Goal: Task Accomplishment & Management: Complete application form

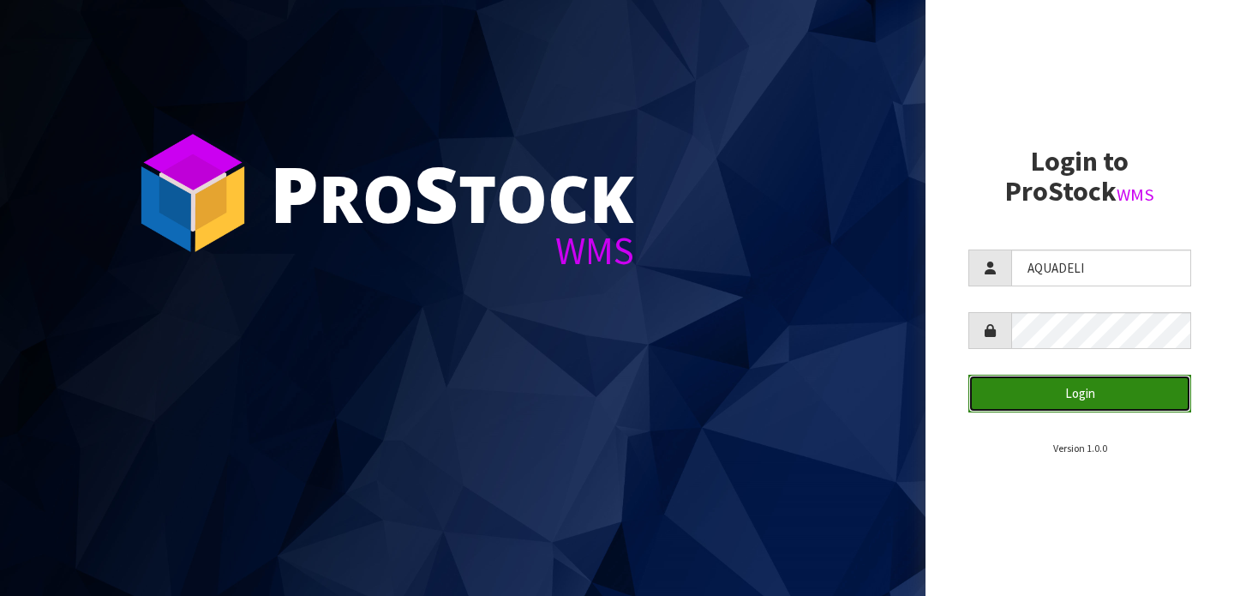
click at [1071, 395] on button "Login" at bounding box center [1079, 392] width 223 height 37
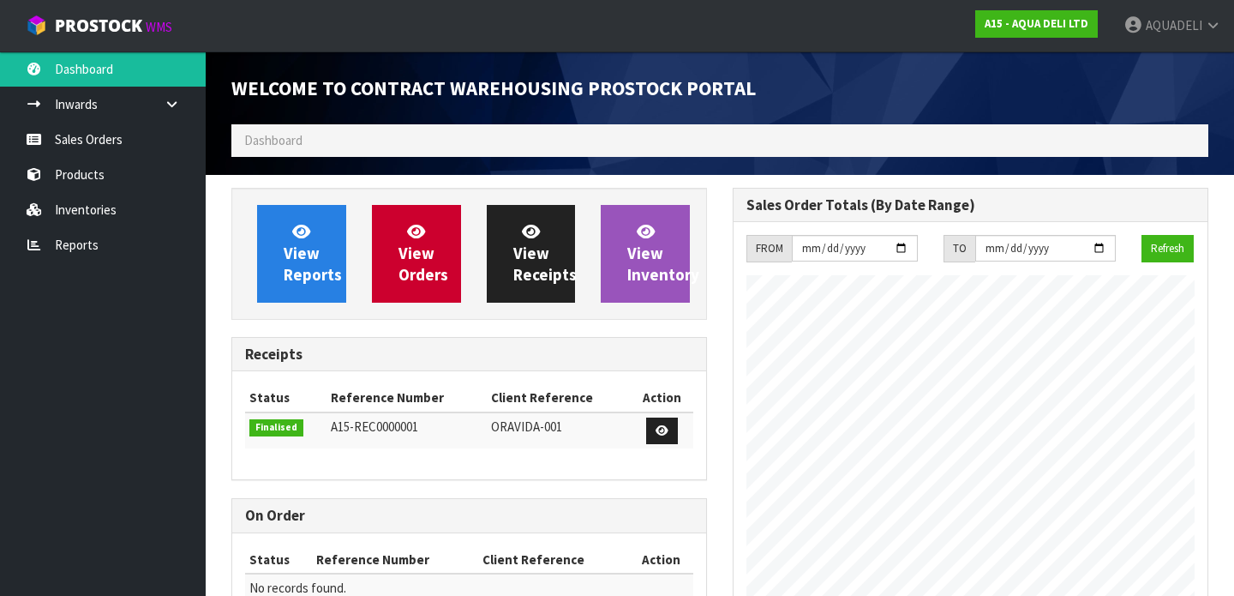
scroll to position [701, 501]
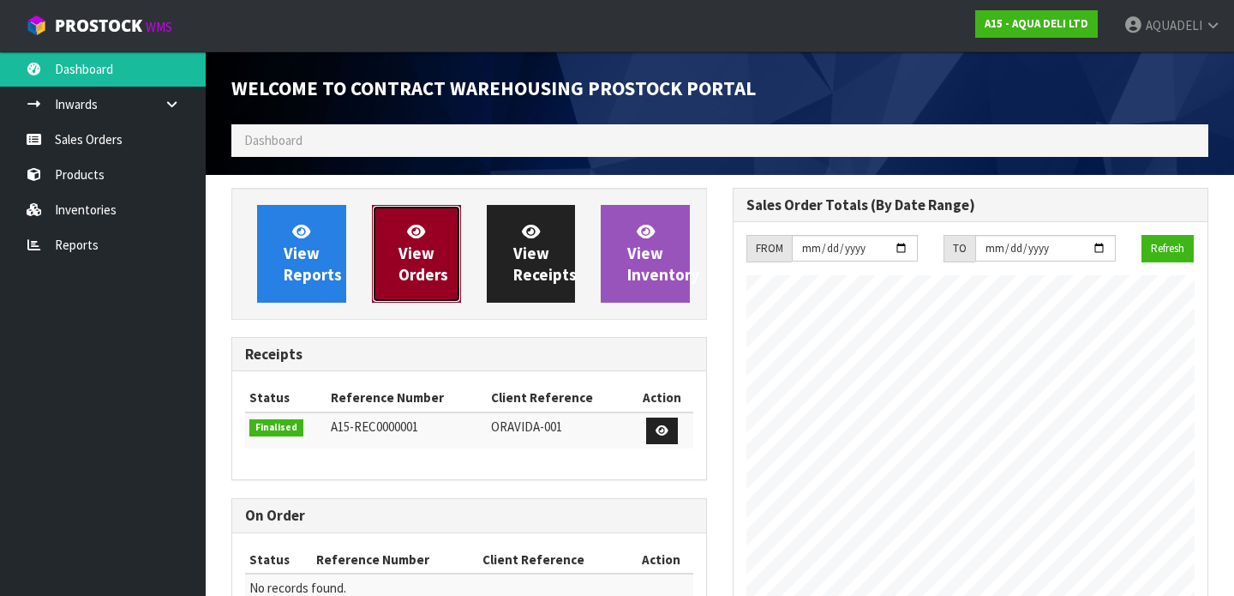
click at [415, 255] on span "View Orders" at bounding box center [423, 253] width 50 height 64
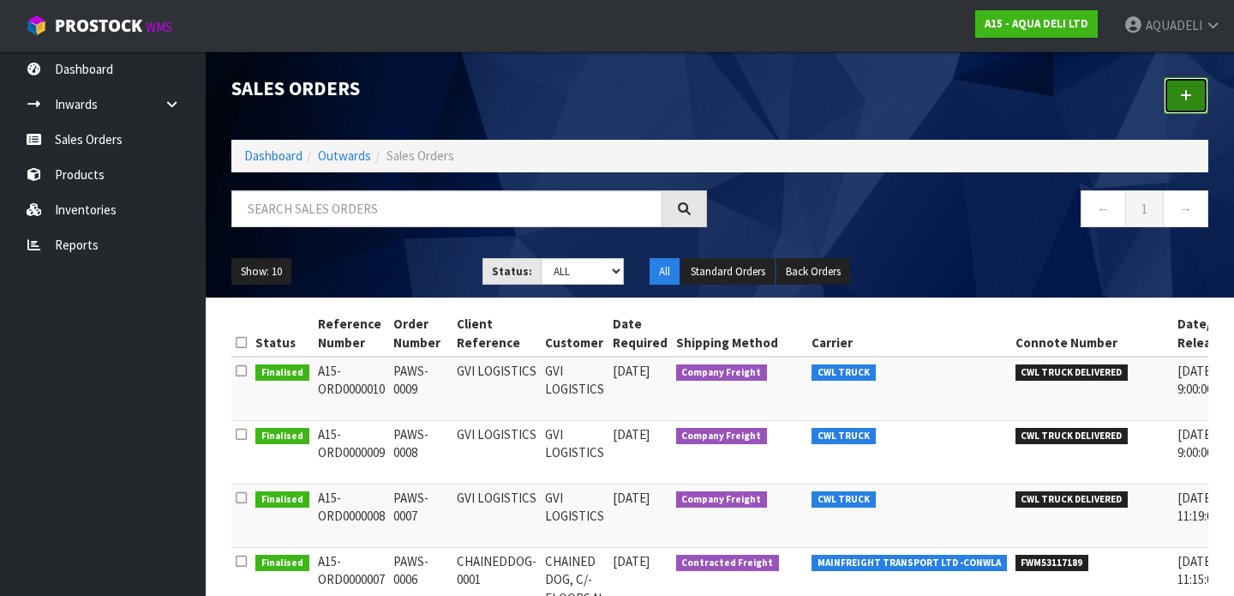
click at [1188, 86] on link at bounding box center [1186, 95] width 45 height 37
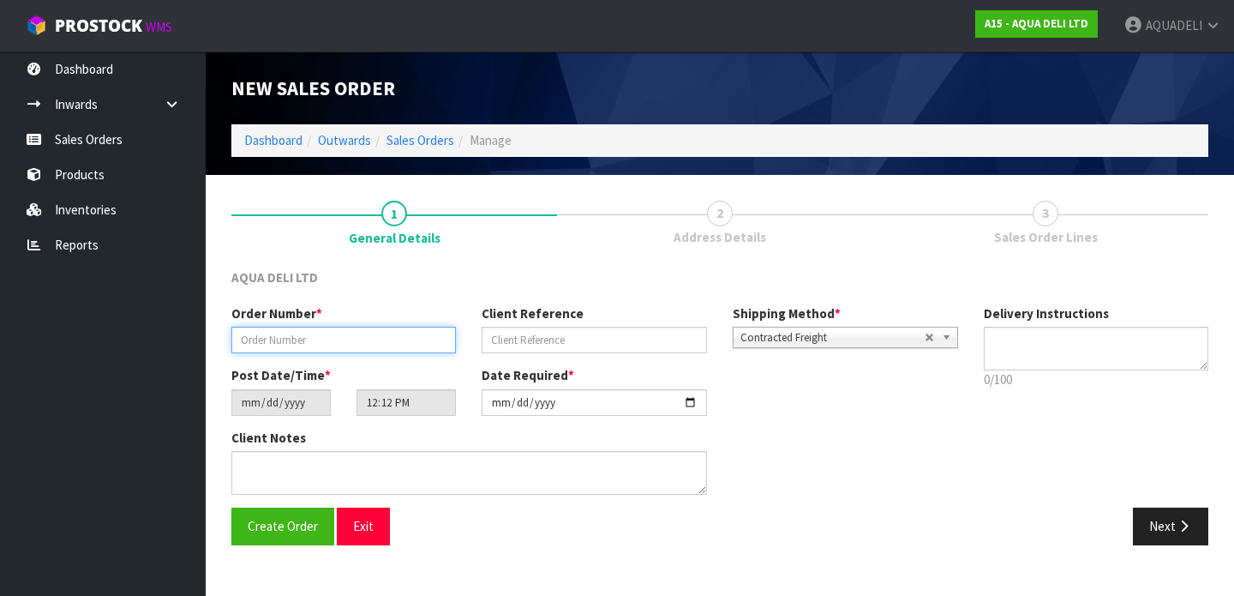
click at [369, 348] on input "text" at bounding box center [343, 340] width 225 height 27
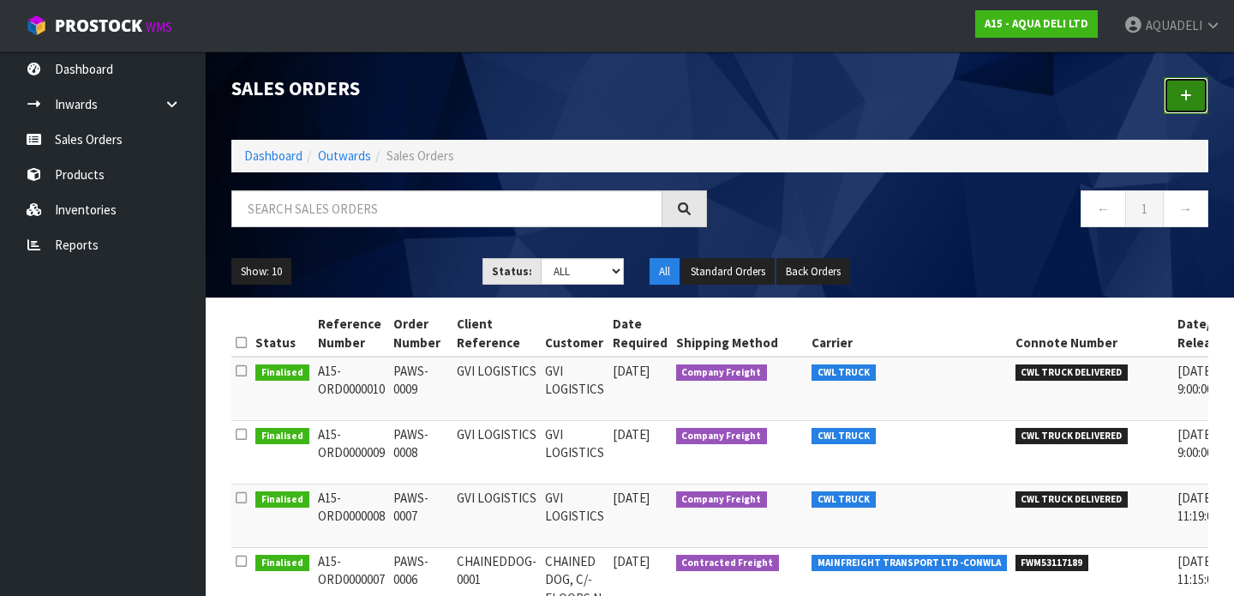
click at [1189, 93] on icon at bounding box center [1186, 95] width 12 height 13
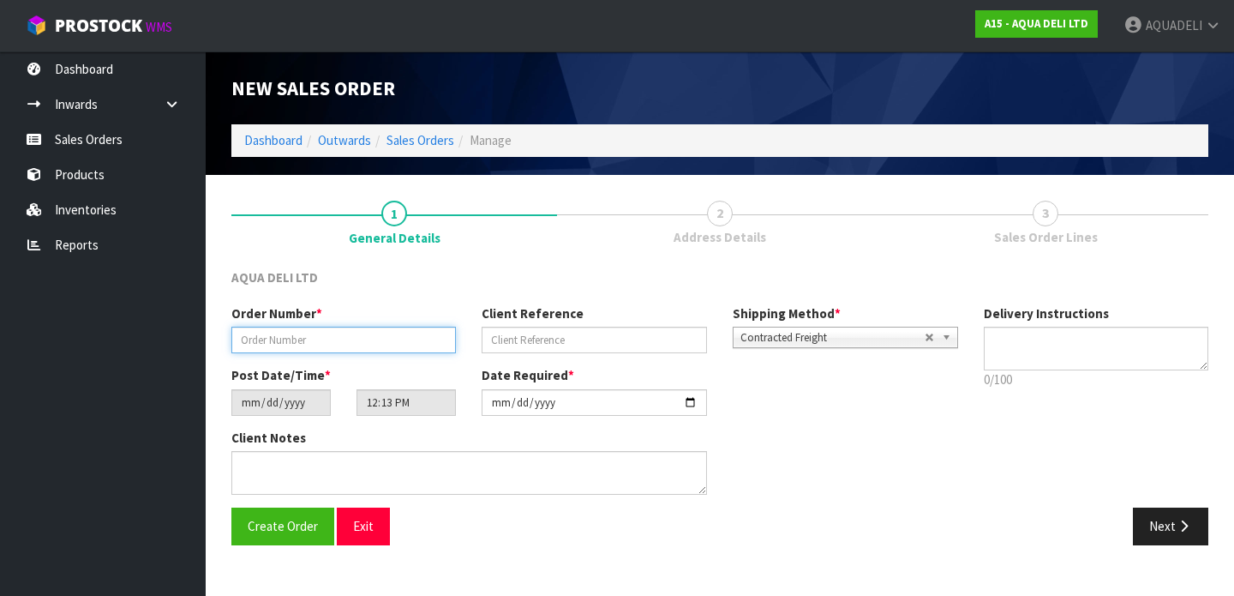
click at [355, 347] on input "text" at bounding box center [343, 340] width 225 height 27
type input "PAWS-10"
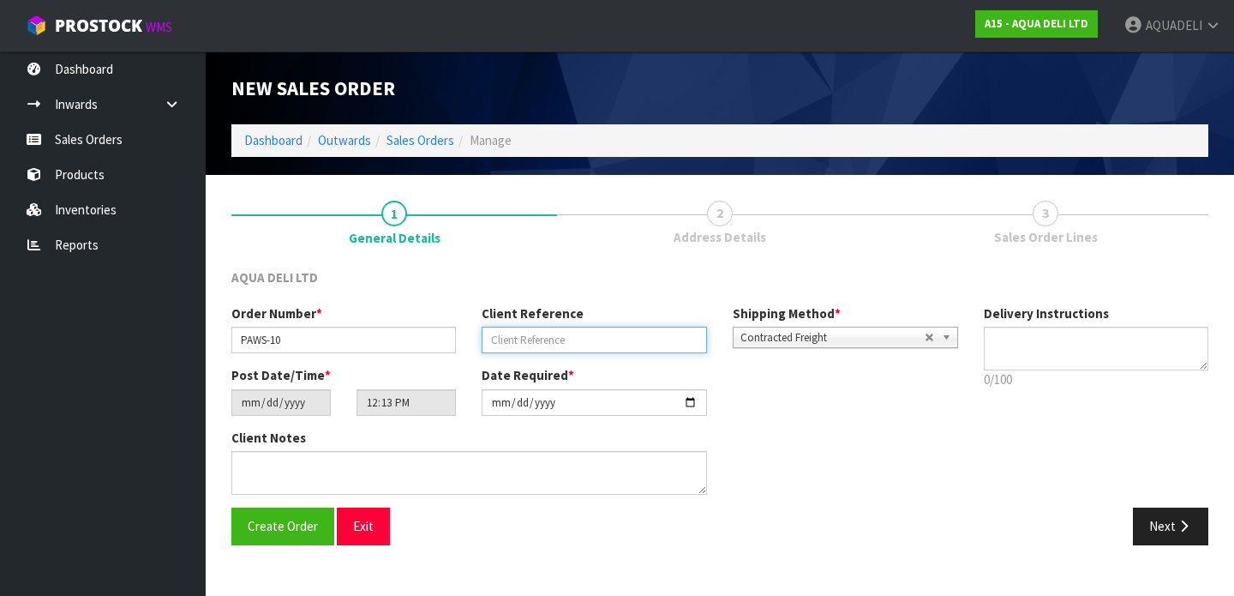
click at [561, 340] on input "text" at bounding box center [594, 340] width 225 height 27
type input "NZFOODNETWORK"
click at [840, 332] on span "Contracted Freight" at bounding box center [832, 337] width 184 height 21
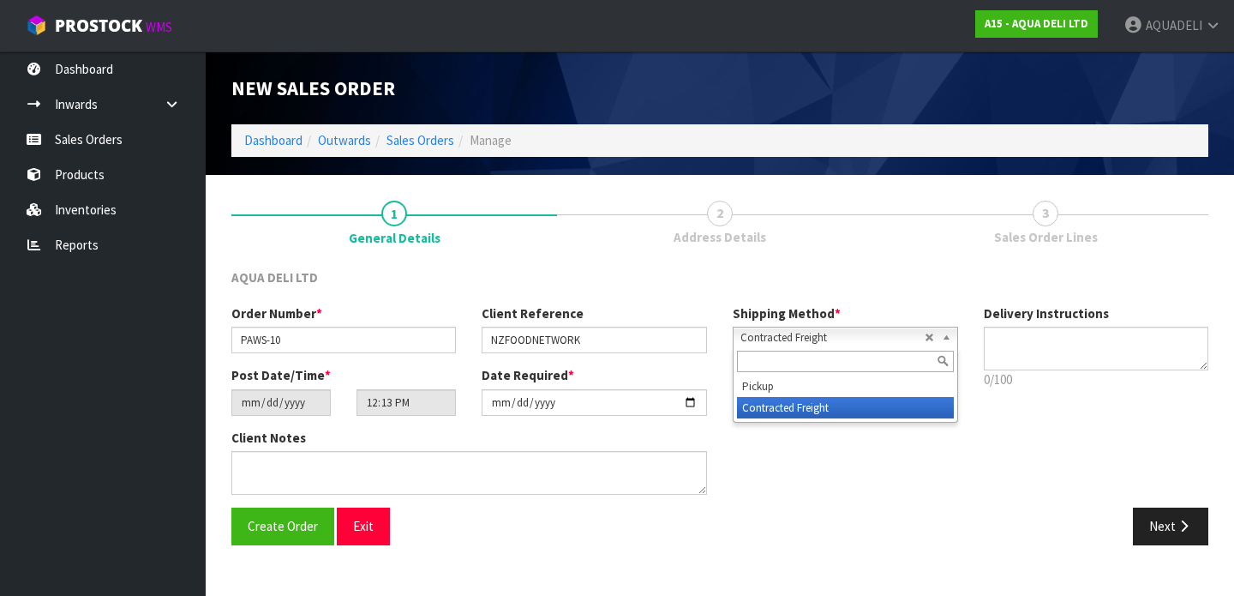
click at [839, 336] on span "Contracted Freight" at bounding box center [832, 337] width 184 height 21
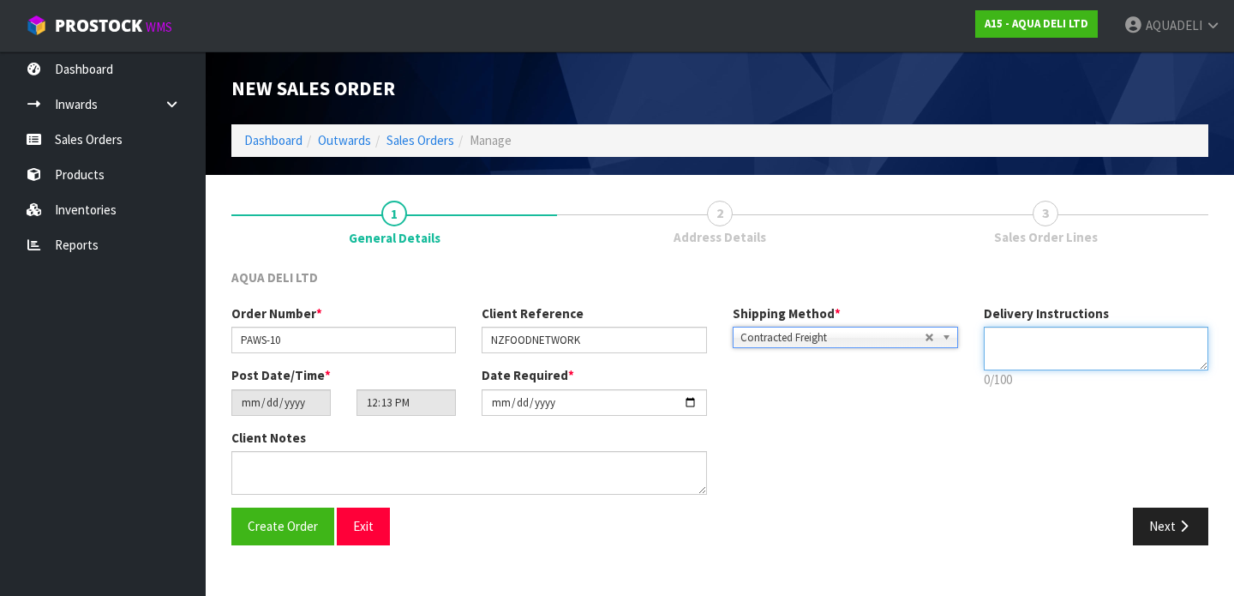
click at [1006, 342] on textarea at bounding box center [1096, 349] width 225 height 44
type textarea "PLEASE DELIVER BETWEEN HOURS 7AM AND 3PM."
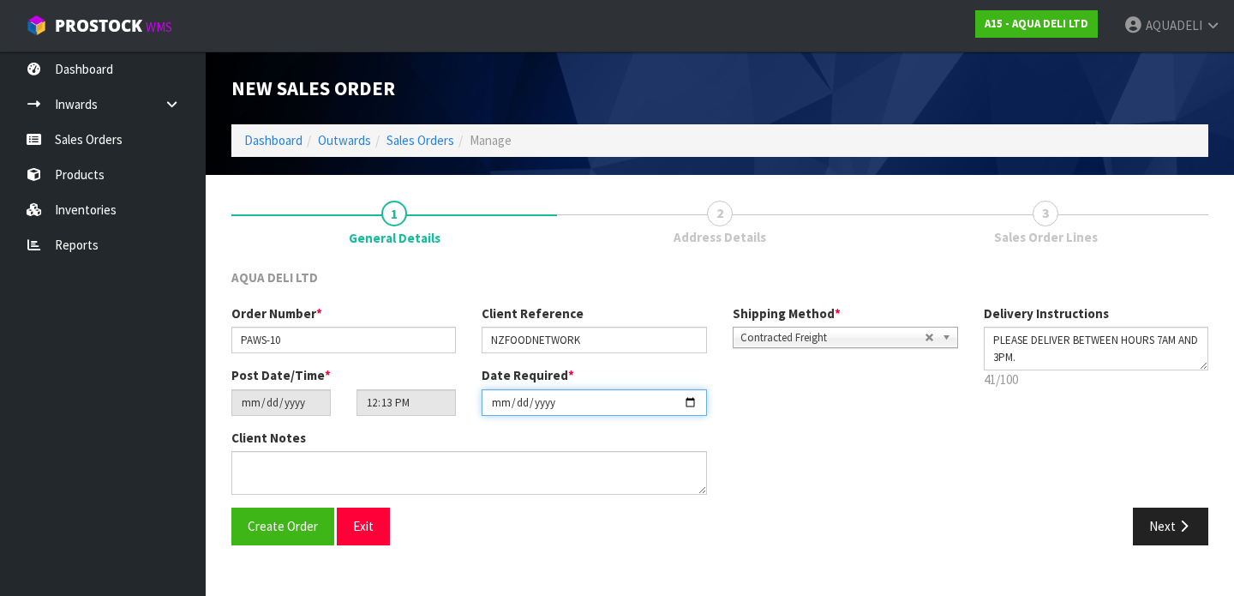
click at [613, 408] on input "[DATE]" at bounding box center [594, 402] width 225 height 27
click at [689, 404] on input "[DATE]" at bounding box center [594, 402] width 225 height 27
type input "[DATE]"
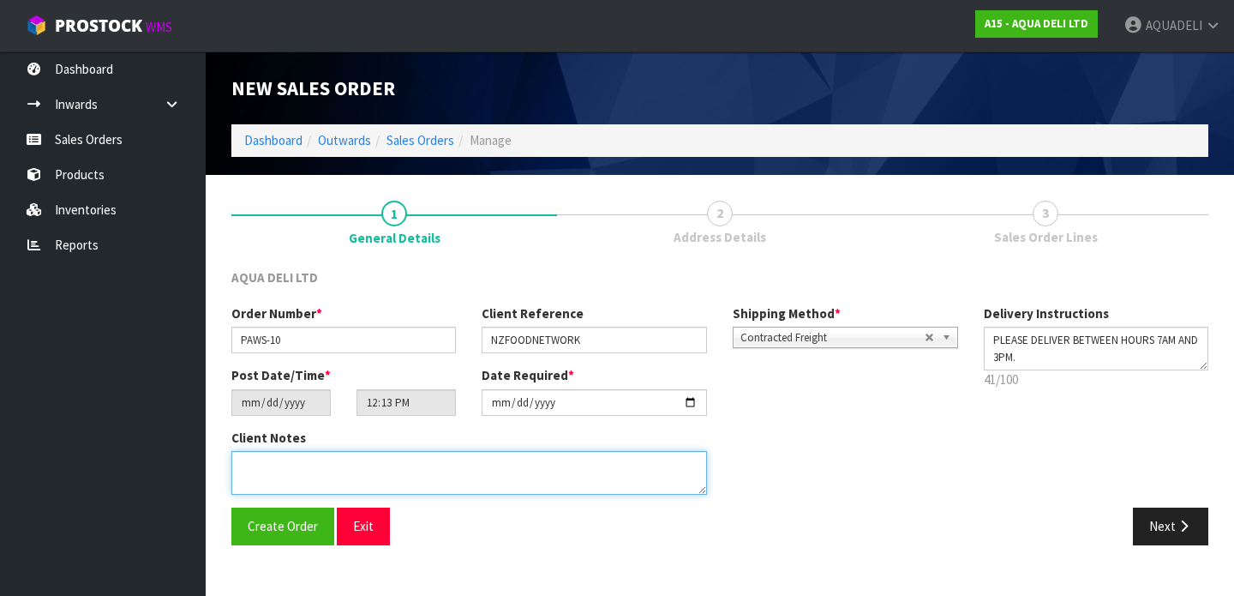
click at [446, 466] on textarea at bounding box center [469, 473] width 476 height 44
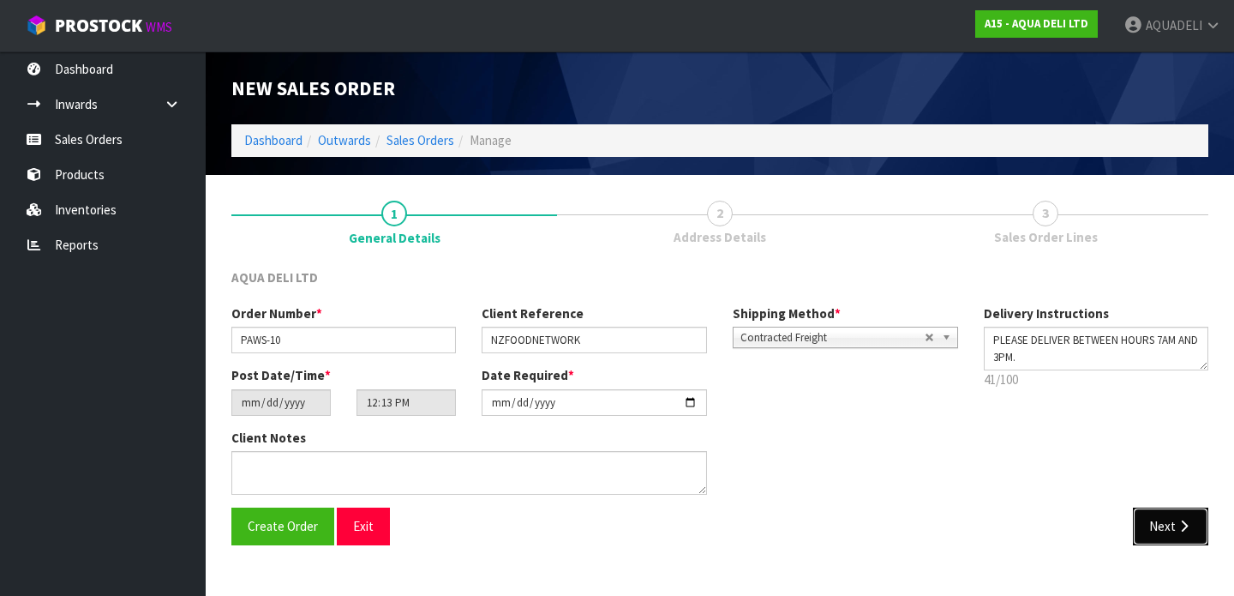
click at [1168, 523] on button "Next" at bounding box center [1170, 525] width 75 height 37
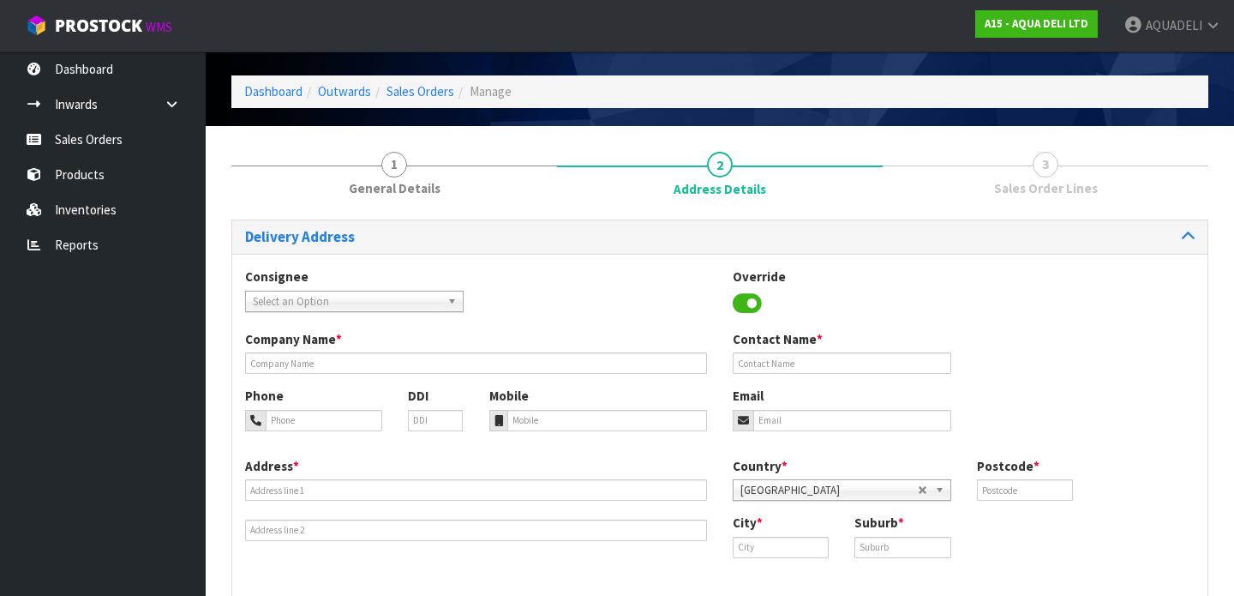
scroll to position [52, 0]
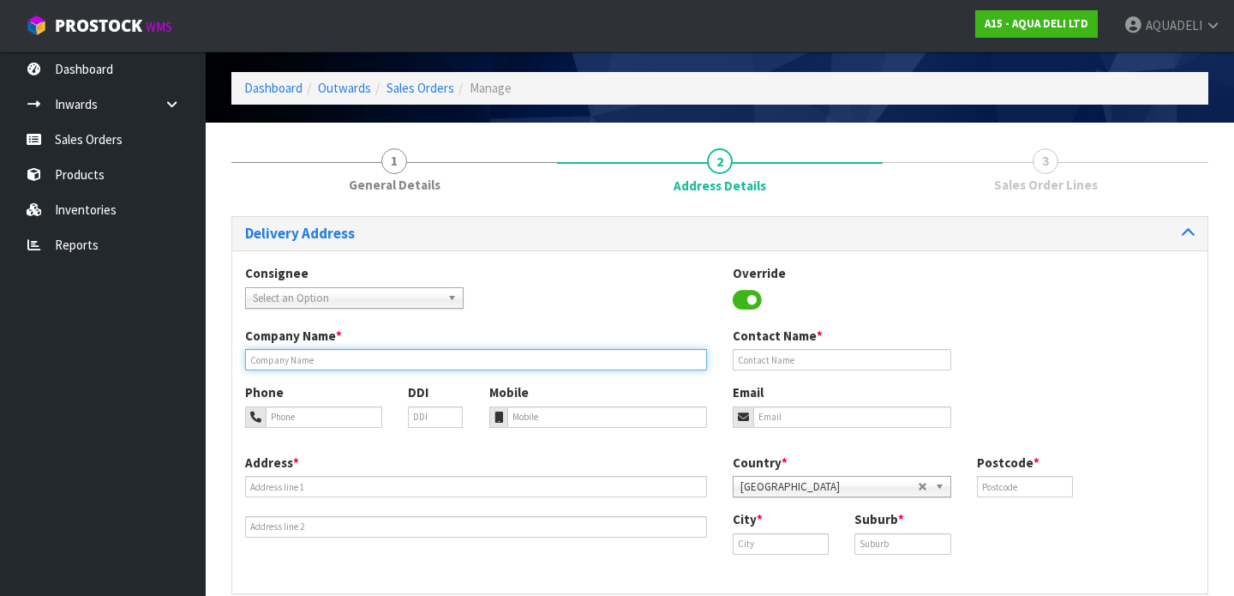
click at [524, 359] on input "text" at bounding box center [476, 359] width 462 height 21
type input "NZ FOOD NETWORK"
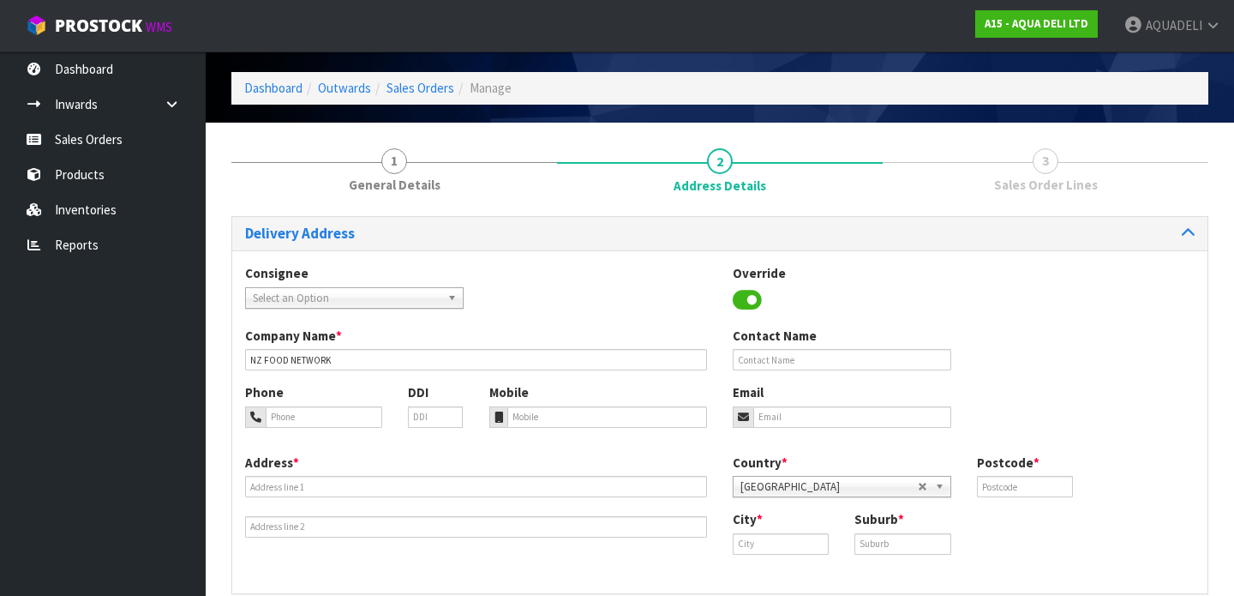
click at [435, 298] on span "Select an Option" at bounding box center [347, 298] width 188 height 21
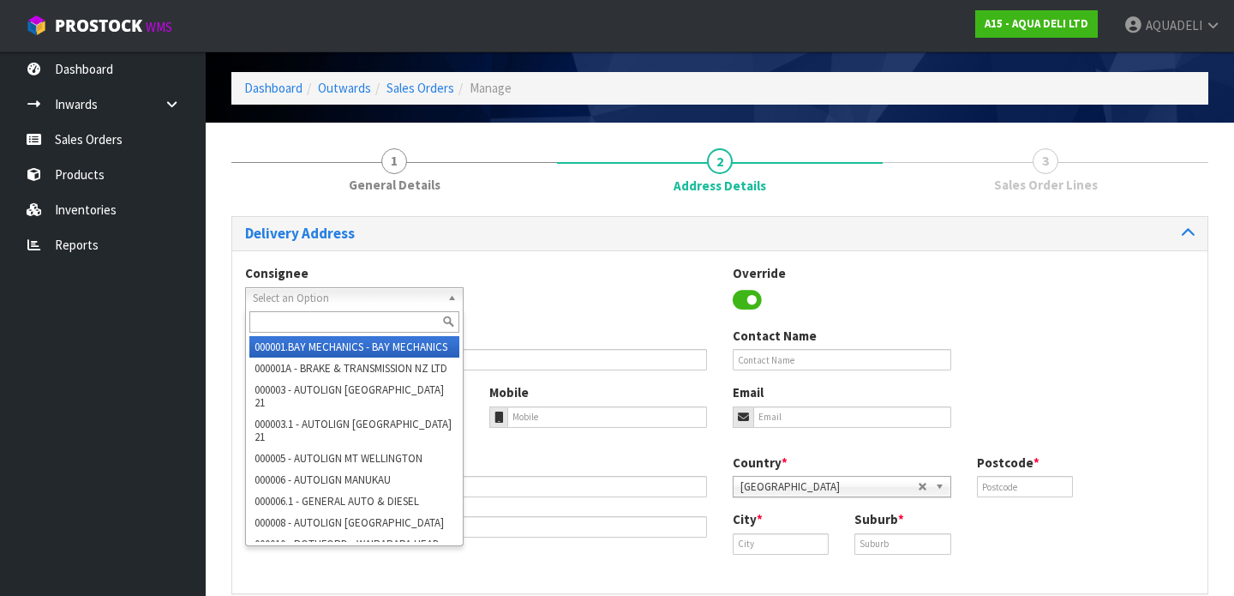
click at [435, 298] on span "Select an Option" at bounding box center [347, 298] width 188 height 21
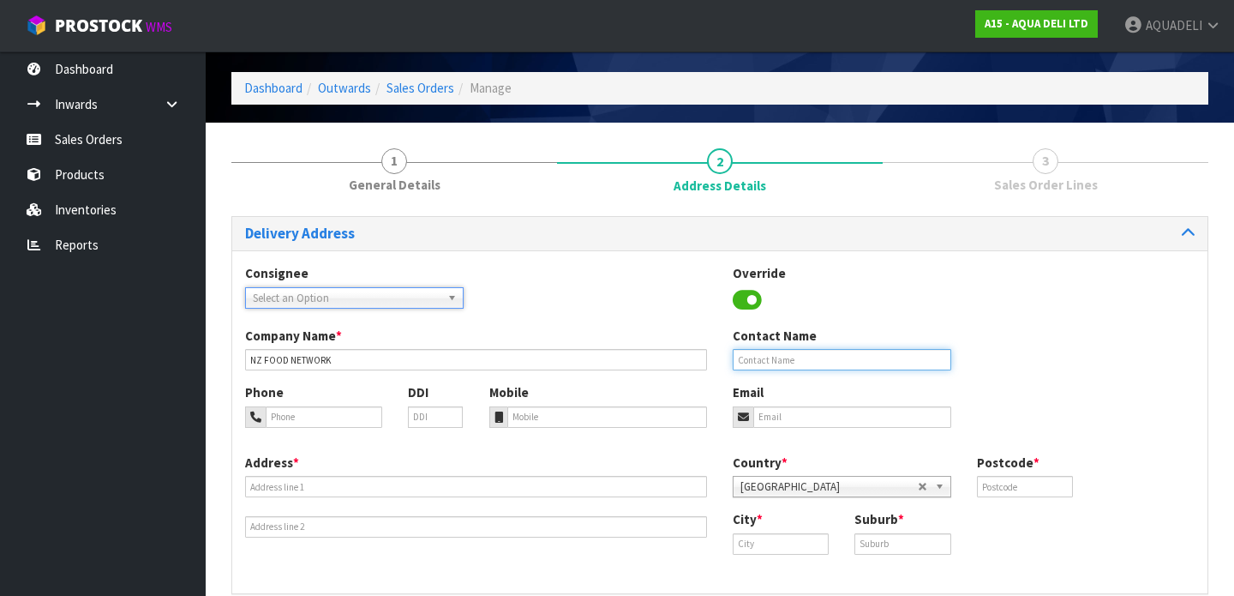
click at [756, 360] on input "text" at bounding box center [842, 359] width 219 height 21
type input "[PERSON_NAME]"
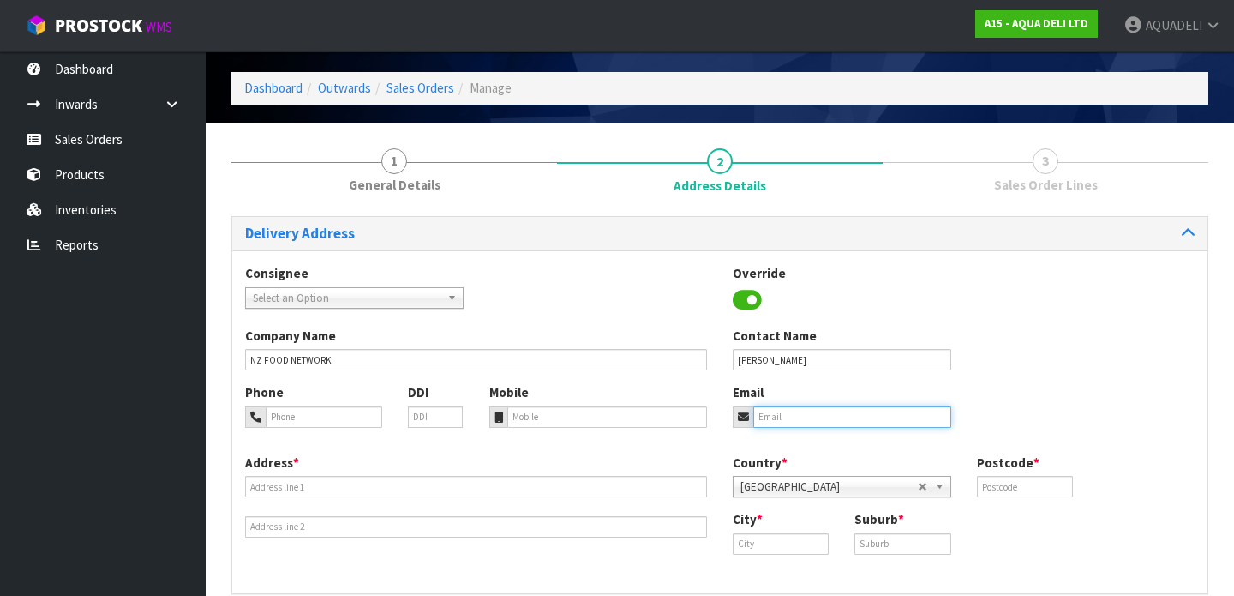
click at [770, 419] on input "email" at bounding box center [852, 416] width 198 height 21
click at [851, 418] on input "[EMAIL_ADDRESS][DOMAIN_NAME]" at bounding box center [852, 416] width 198 height 21
type input "[EMAIL_ADDRESS][DOMAIN_NAME]"
click at [292, 419] on input "tel" at bounding box center [324, 416] width 117 height 21
paste input "New Zealand Food Network [STREET_ADDRESS][PERSON_NAME][PERSON_NAME]"
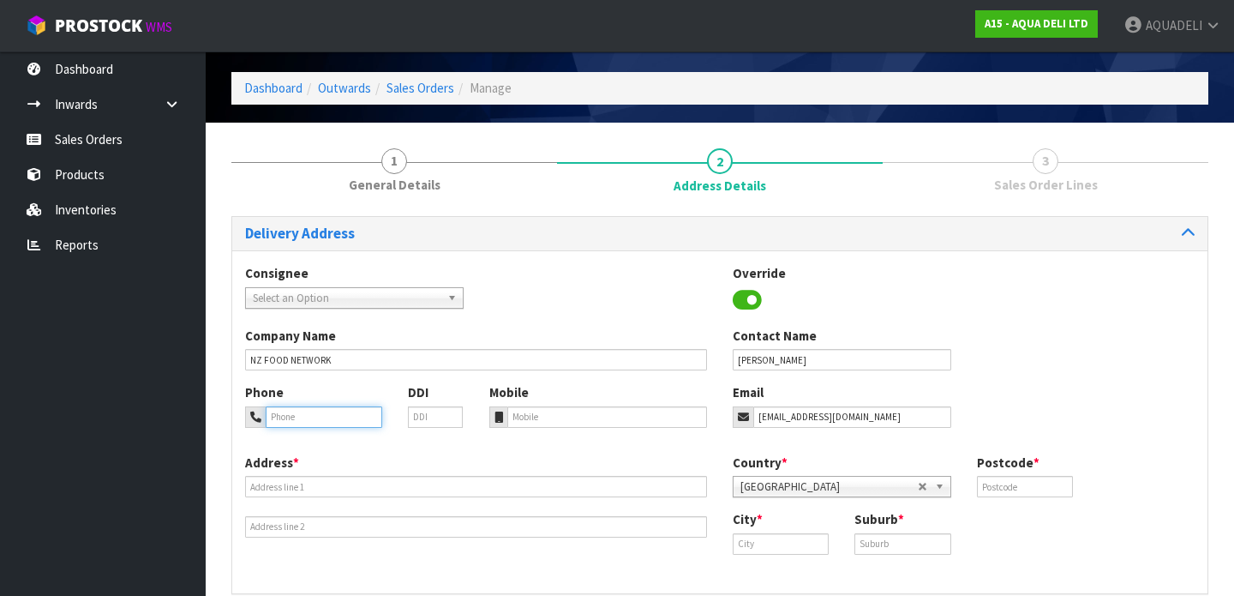
type input "New Zealand Food Network [STREET_ADDRESS][PERSON_NAME][PERSON_NAME]"
type input "0800366369"
click at [523, 420] on input "tel" at bounding box center [607, 416] width 201 height 21
type input "021393680"
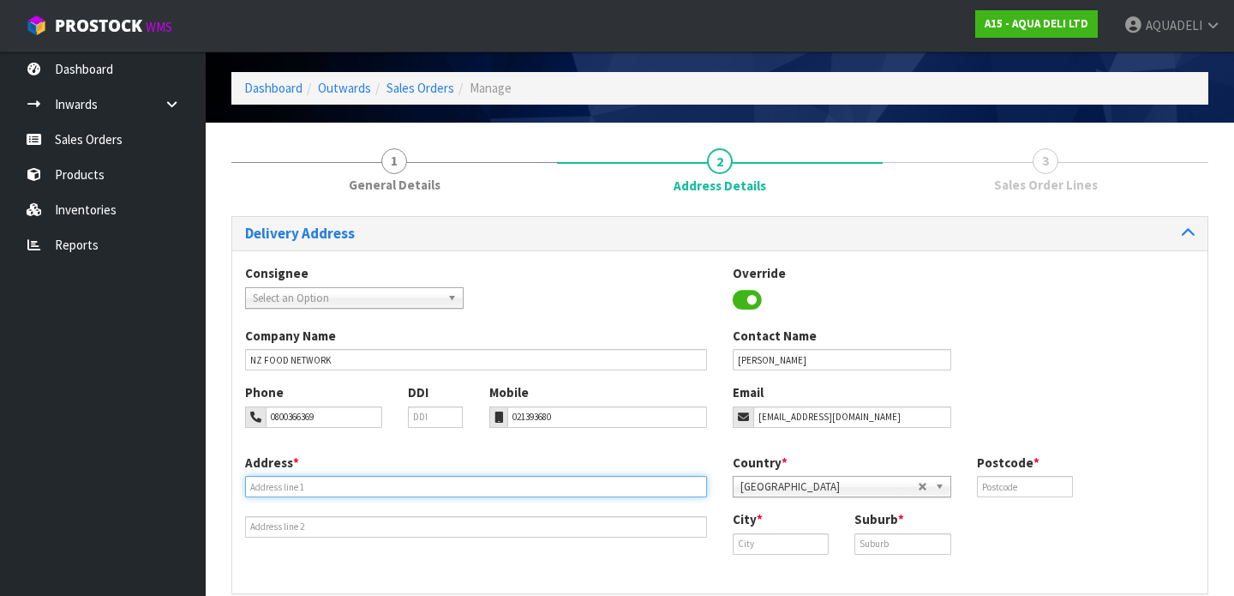
click at [398, 494] on input "text" at bounding box center [476, 486] width 462 height 21
paste input "UNIT B/[STREET_ADDRESS][PERSON_NAME]"
type input "UNIT B/[STREET_ADDRESS][PERSON_NAME]"
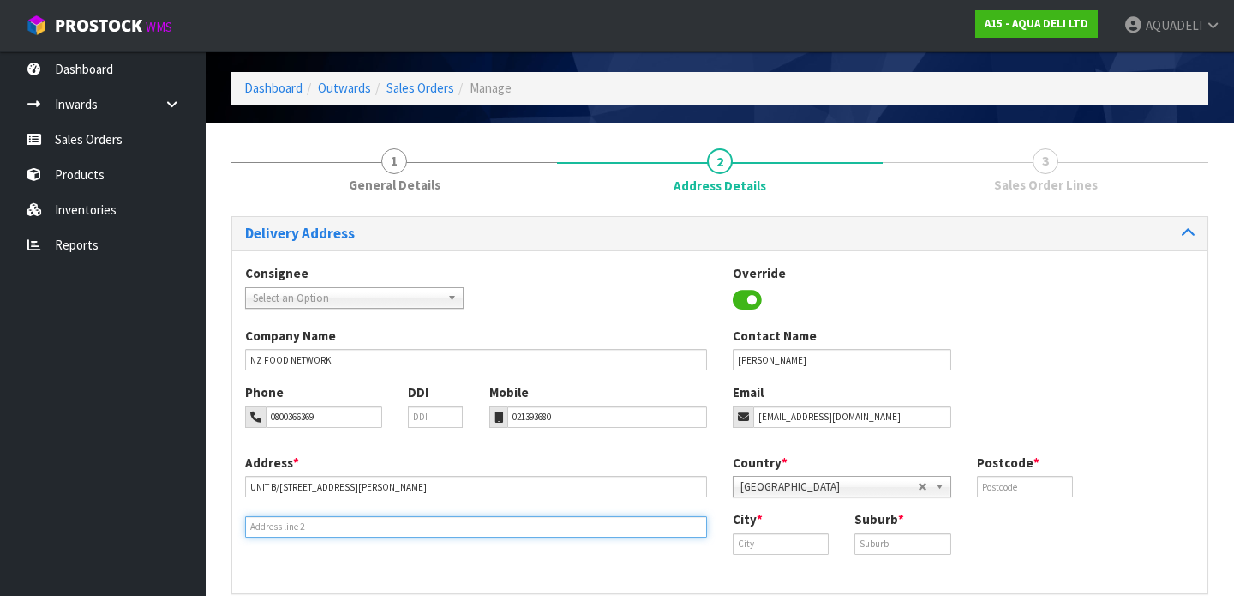
click at [306, 528] on input "text" at bounding box center [476, 526] width 462 height 21
click at [291, 529] on input "[PERSON_NAME] 1061" at bounding box center [476, 526] width 462 height 21
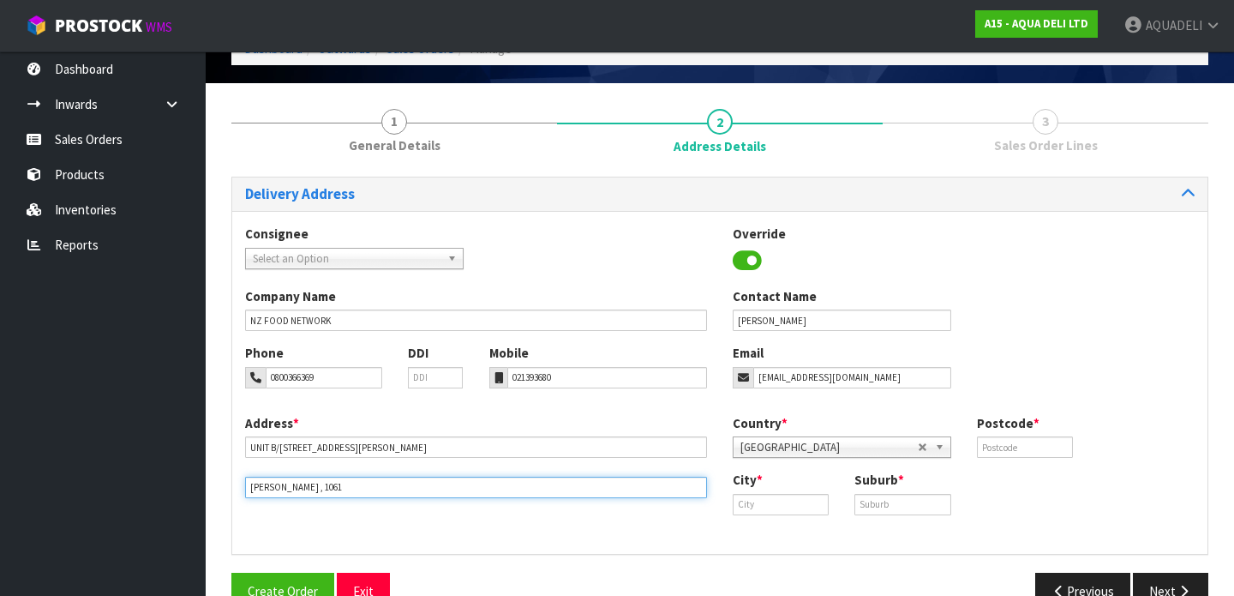
type input "[PERSON_NAME] , 1061"
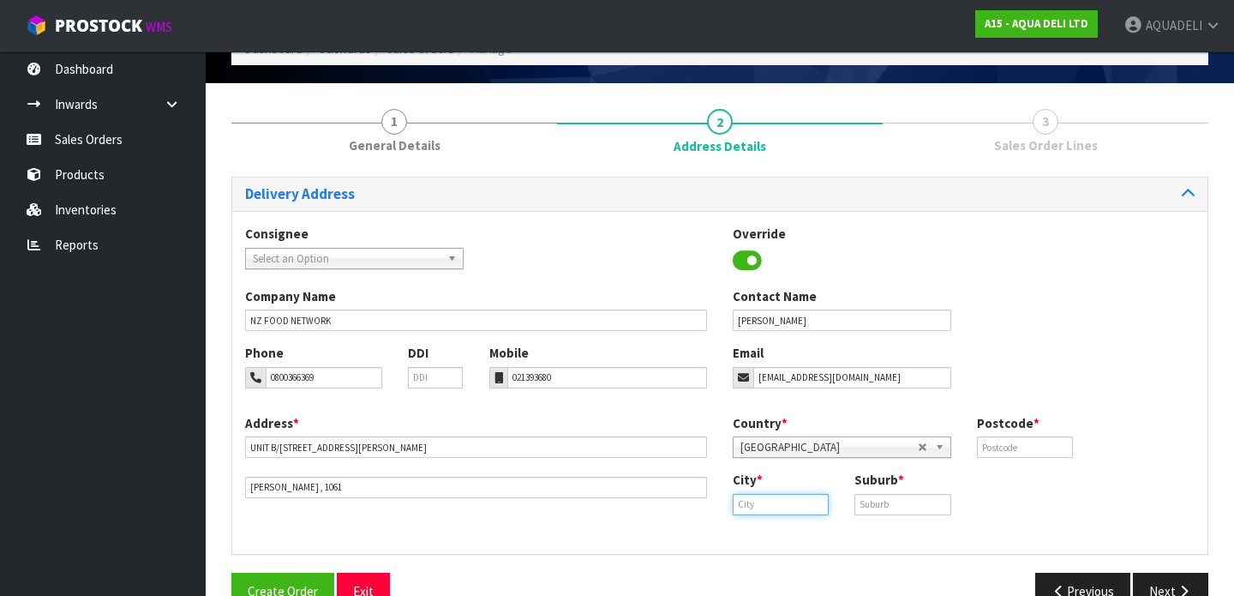
click at [759, 502] on input "text" at bounding box center [781, 504] width 96 height 21
click at [764, 536] on strong "[GEOGRAPHIC_DATA]" at bounding box center [813, 534] width 124 height 16
type input "[GEOGRAPHIC_DATA]"
click at [885, 501] on input "text" at bounding box center [902, 504] width 96 height 21
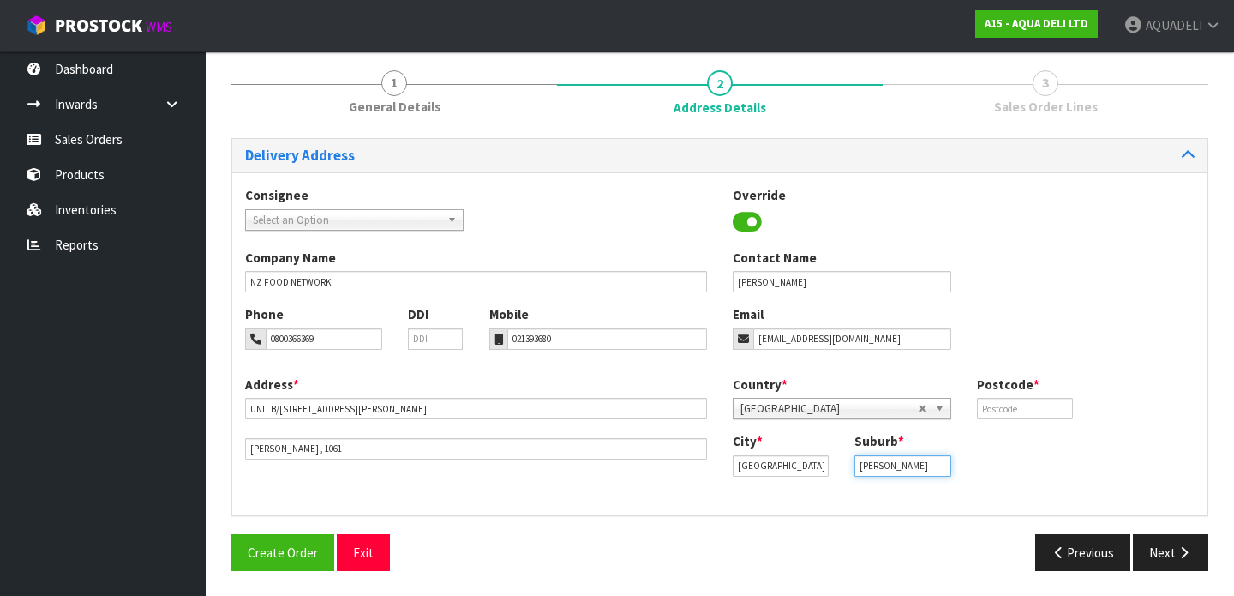
scroll to position [132, 0]
type input "[PERSON_NAME]"
click at [997, 410] on input "text" at bounding box center [1025, 407] width 96 height 21
type input "1061"
click at [1164, 555] on button "Next" at bounding box center [1170, 551] width 75 height 37
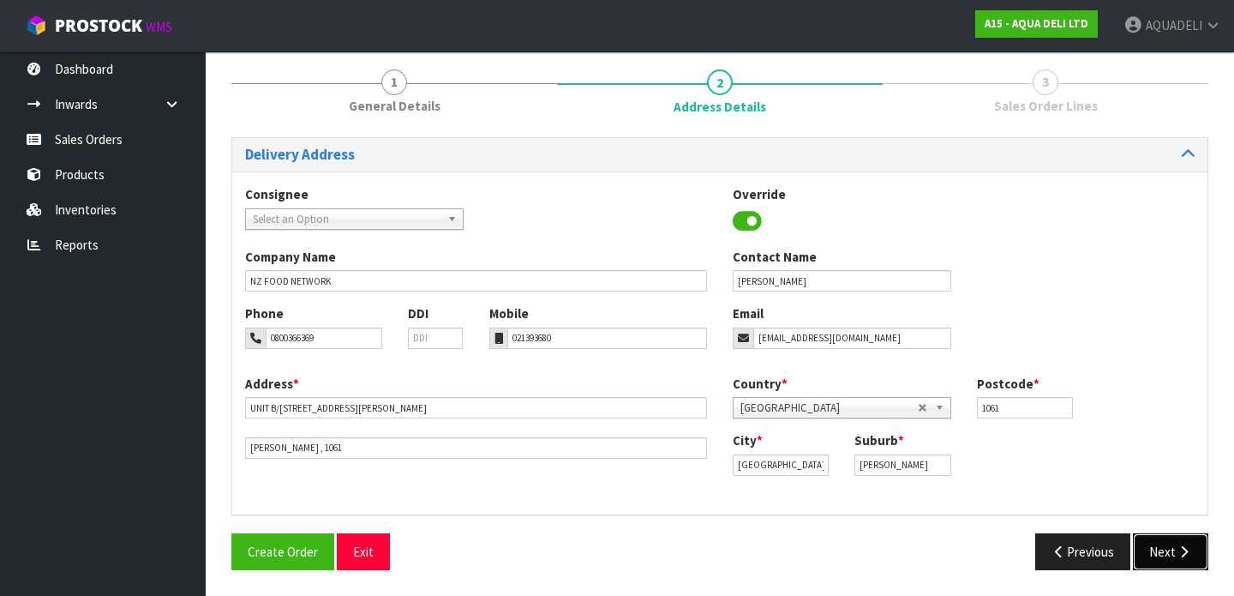
scroll to position [0, 0]
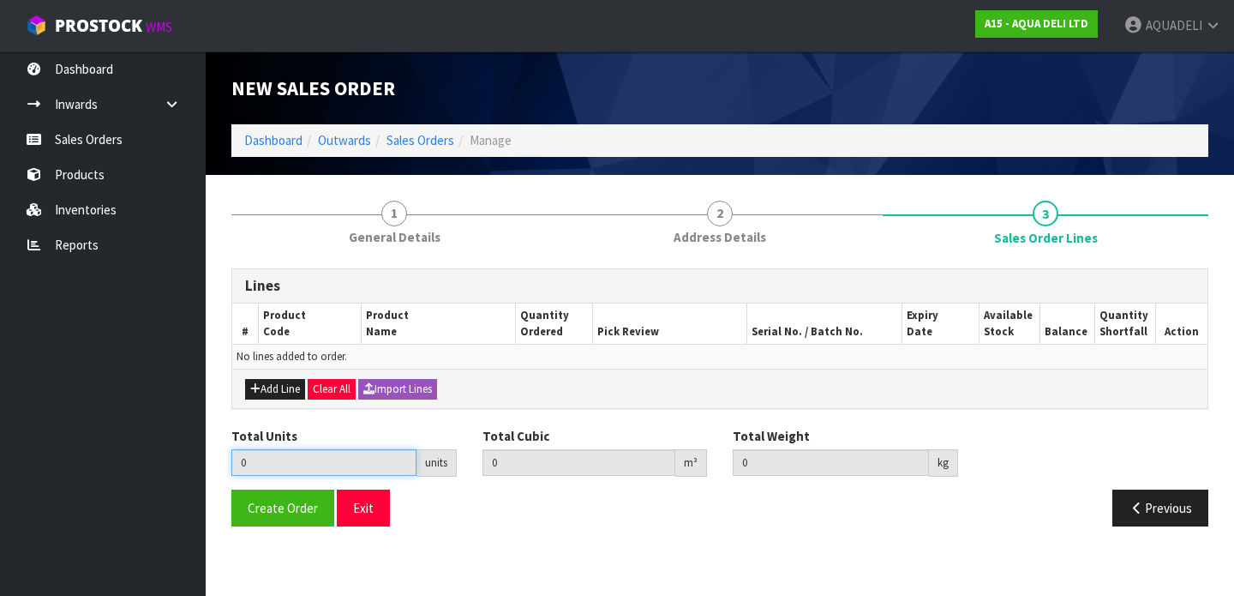
click at [378, 468] on input "0" at bounding box center [323, 462] width 185 height 27
click at [258, 464] on input "0" at bounding box center [323, 462] width 185 height 27
click at [243, 463] on input "0" at bounding box center [323, 462] width 185 height 27
click at [277, 463] on input "0" at bounding box center [323, 462] width 185 height 27
click at [434, 464] on div "units" at bounding box center [436, 462] width 40 height 27
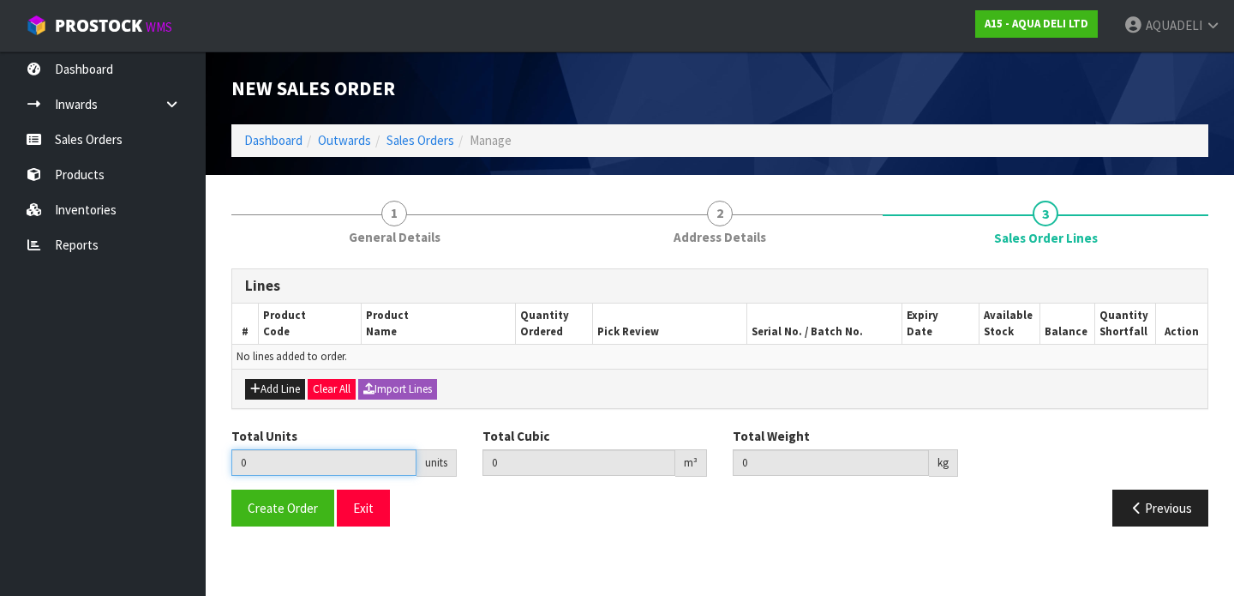
click at [365, 465] on input "0" at bounding box center [323, 462] width 185 height 27
click at [248, 459] on input "0" at bounding box center [323, 462] width 185 height 27
click at [401, 458] on input "0" at bounding box center [323, 462] width 185 height 27
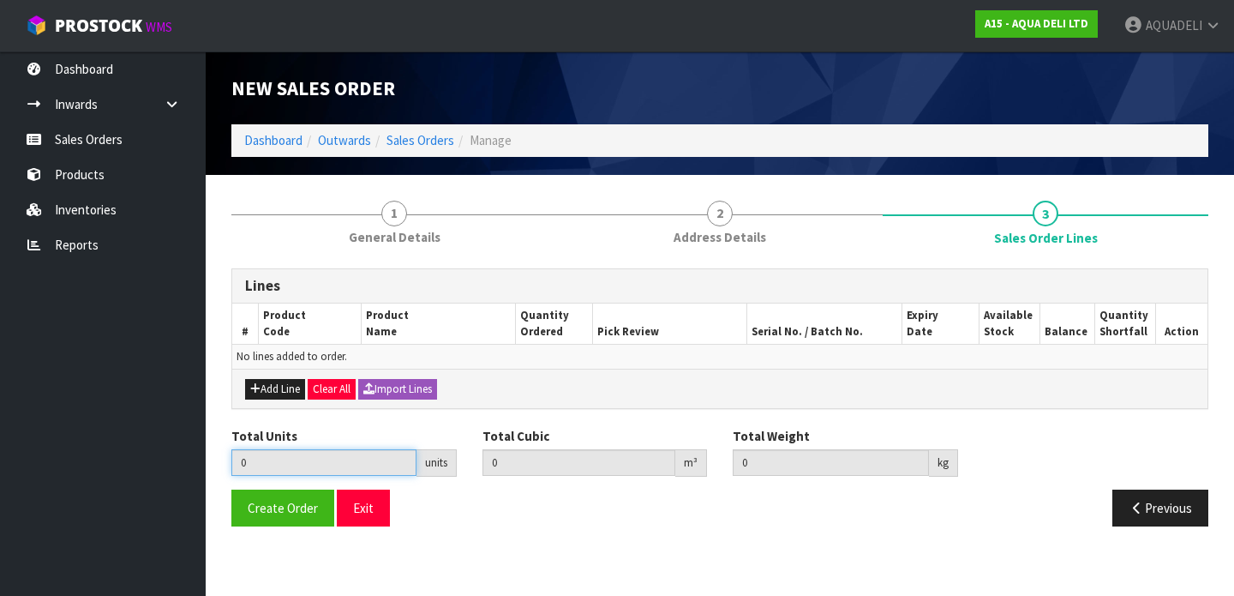
click at [401, 458] on input "0" at bounding box center [323, 462] width 185 height 27
click at [342, 463] on input "0" at bounding box center [323, 462] width 185 height 27
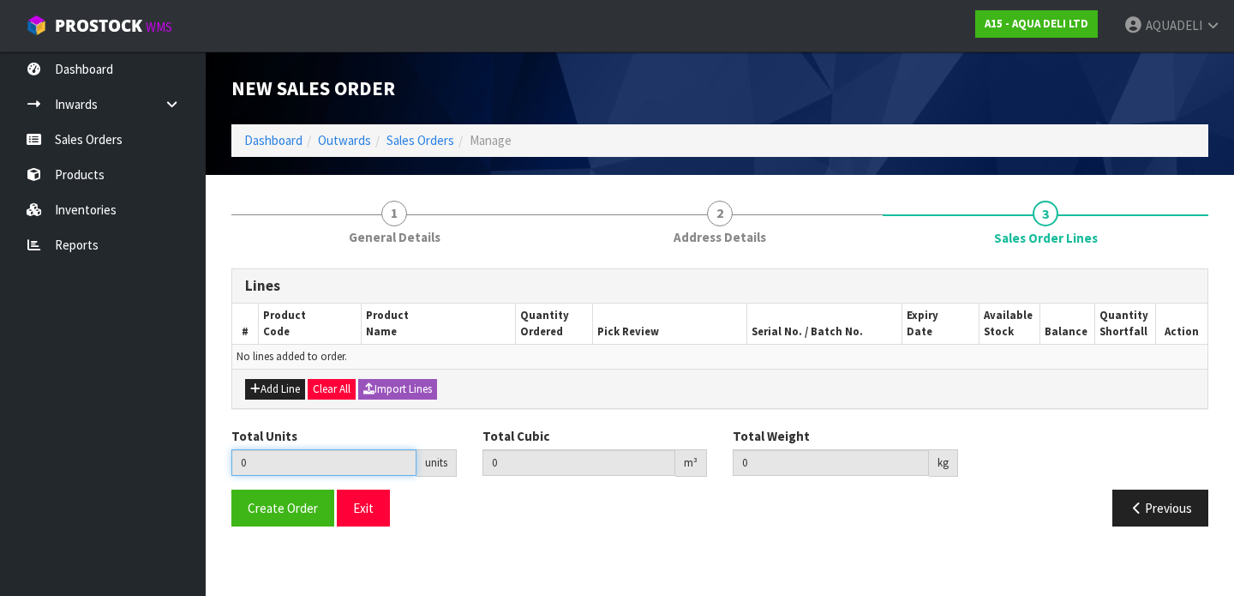
click at [342, 463] on input "0" at bounding box center [323, 462] width 185 height 27
click at [521, 469] on input "0" at bounding box center [579, 462] width 194 height 27
click at [289, 471] on input "0" at bounding box center [323, 462] width 185 height 27
click at [279, 325] on th "Product Code" at bounding box center [309, 323] width 103 height 40
click at [274, 356] on td "No lines added to order." at bounding box center [719, 356] width 975 height 25
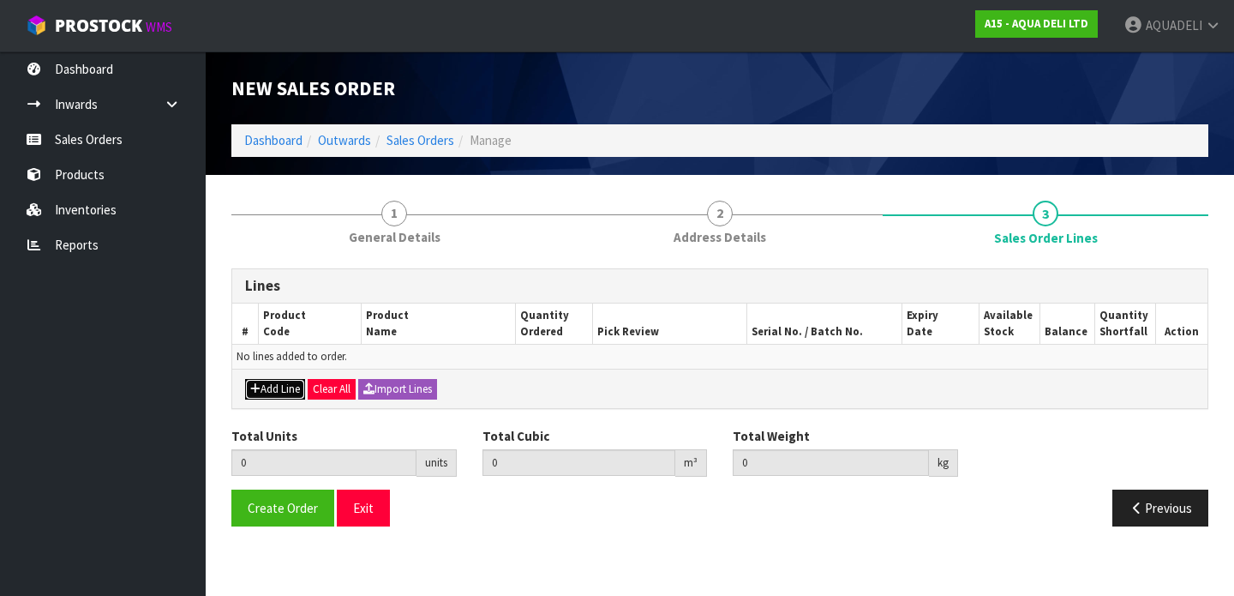
click at [273, 389] on button "Add Line" at bounding box center [275, 389] width 60 height 21
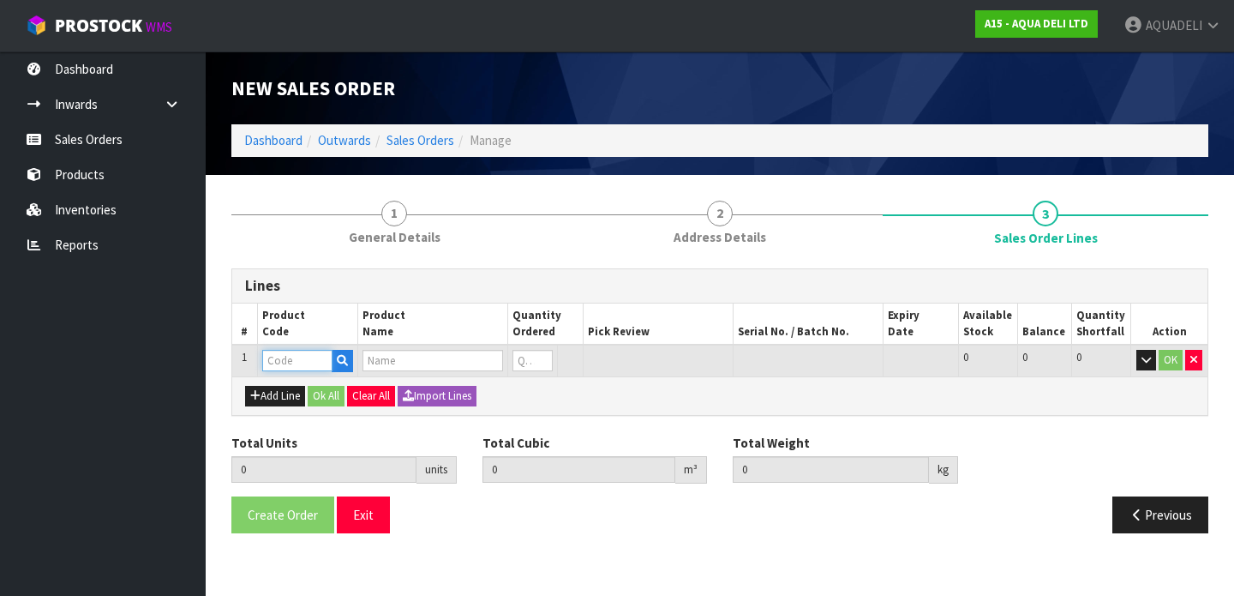
click at [276, 361] on input "text" at bounding box center [297, 360] width 70 height 21
click at [295, 388] on strong "PAWS" at bounding box center [296, 389] width 33 height 16
type input "PAWSBIB10L"
type input "0.000000"
type input "0.000"
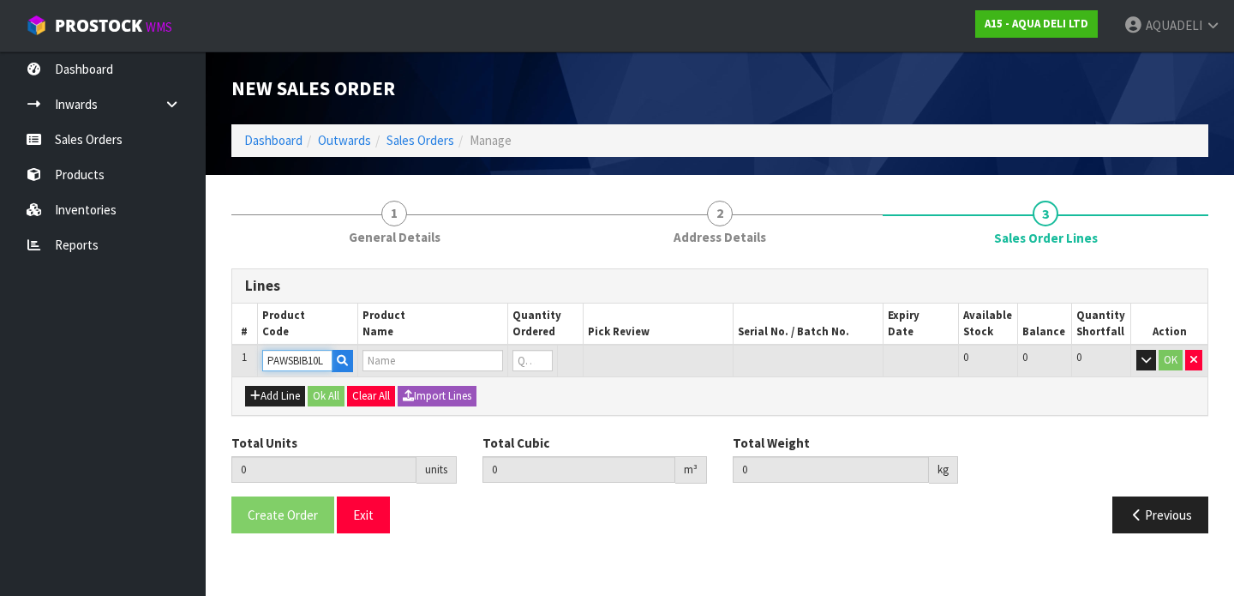
type input "PAWS WATER"
type input "0"
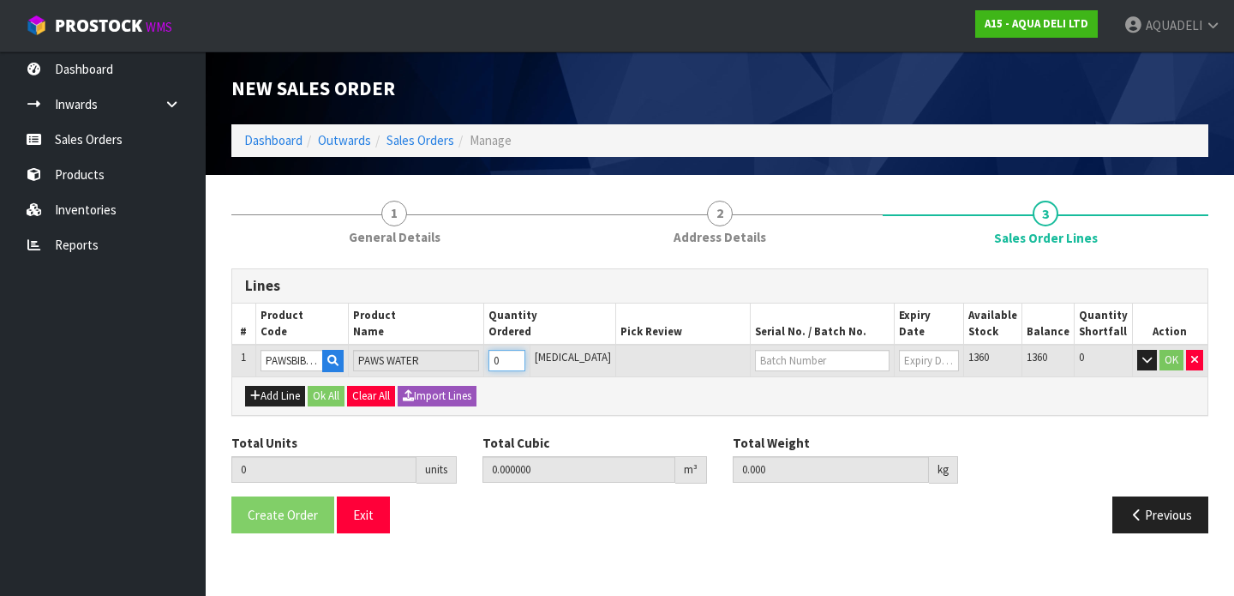
click at [524, 361] on input "0" at bounding box center [506, 360] width 36 height 21
type input "0"
type input "1"
type input "0.01276"
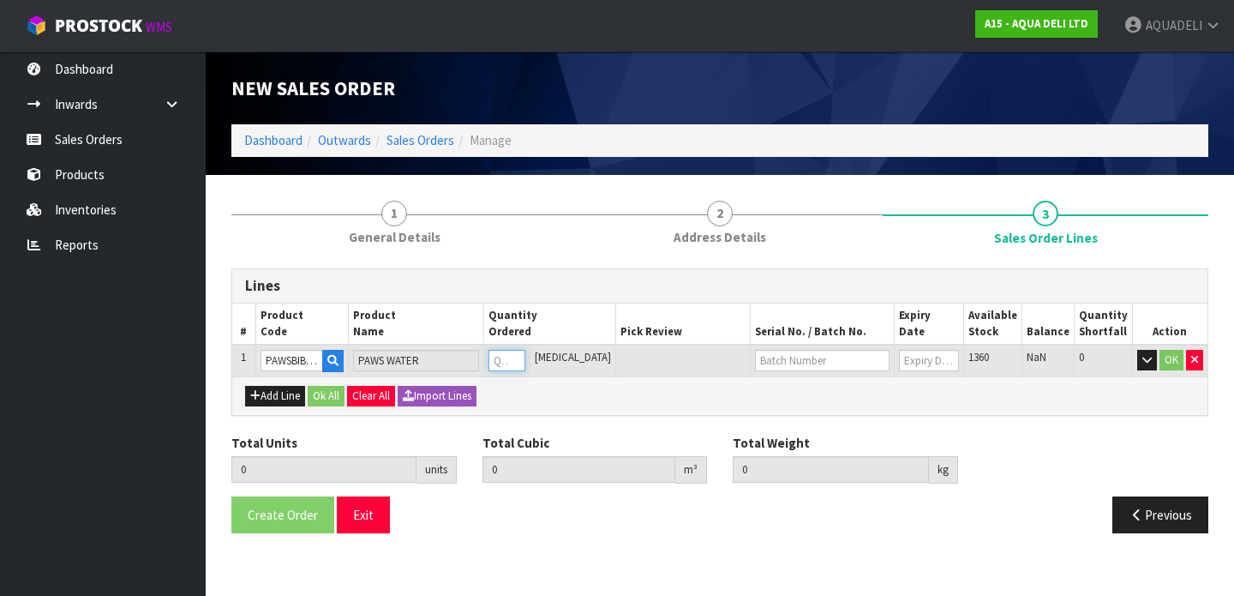
type input "11.3"
type input "1"
type input "12"
type input "0.15312"
type input "135.6"
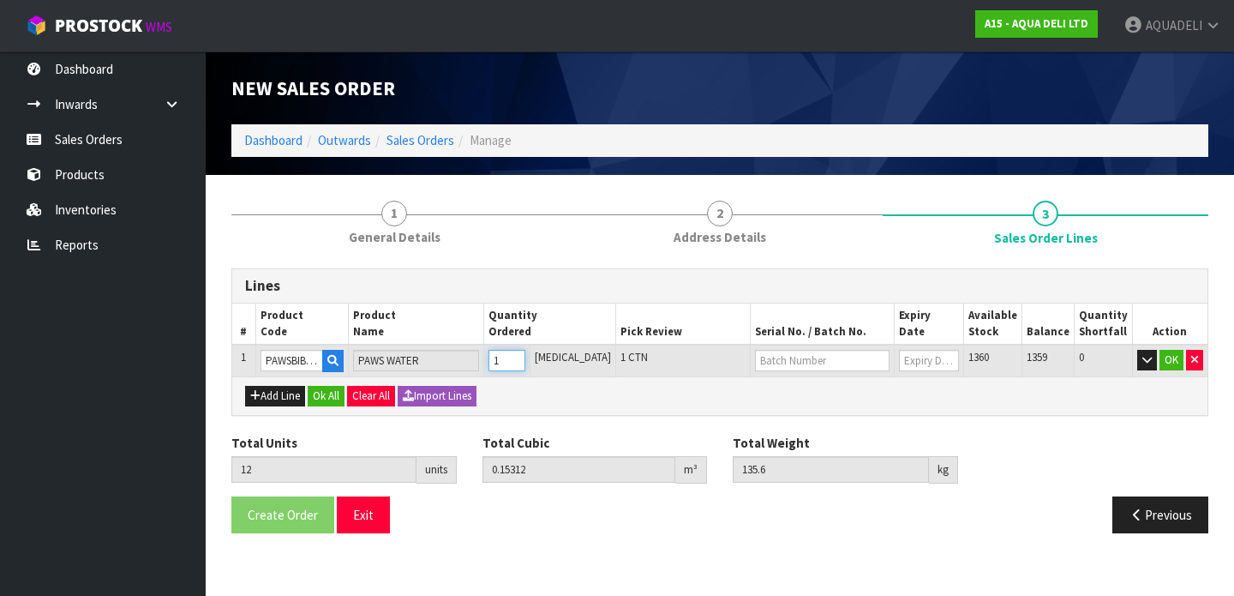
type input "12"
type input "120"
type input "1.548882"
type input "1328"
type input "120"
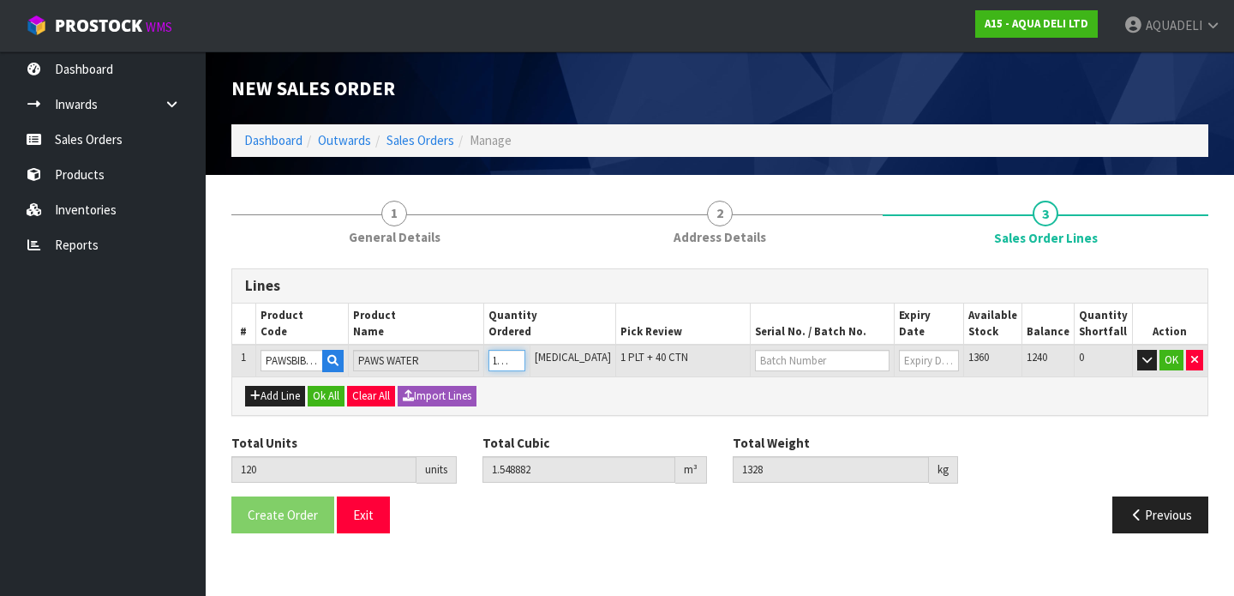
type input "1200"
type input "15.57723"
type input "13140"
type input "1200"
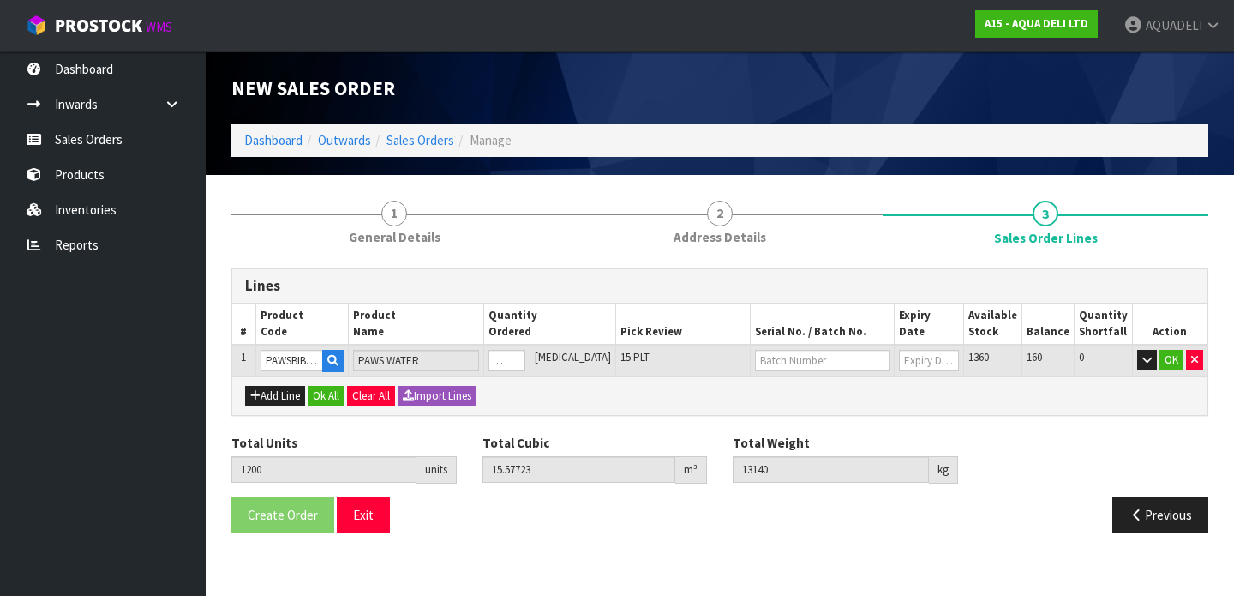
click at [644, 358] on td "15 PLT" at bounding box center [682, 360] width 135 height 32
click at [772, 360] on input "text" at bounding box center [822, 360] width 134 height 21
click at [786, 389] on link "MD23/08/2023" at bounding box center [815, 389] width 135 height 23
type input "MD23/08/2023"
type input "[DATE]"
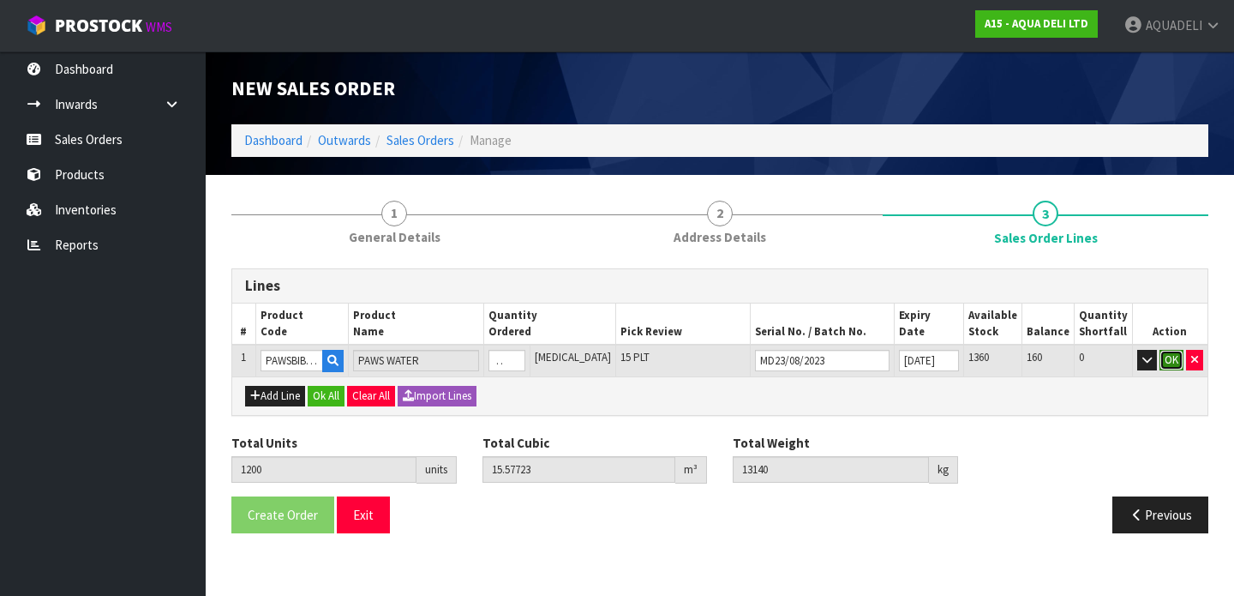
click at [1170, 356] on button "OK" at bounding box center [1171, 360] width 24 height 21
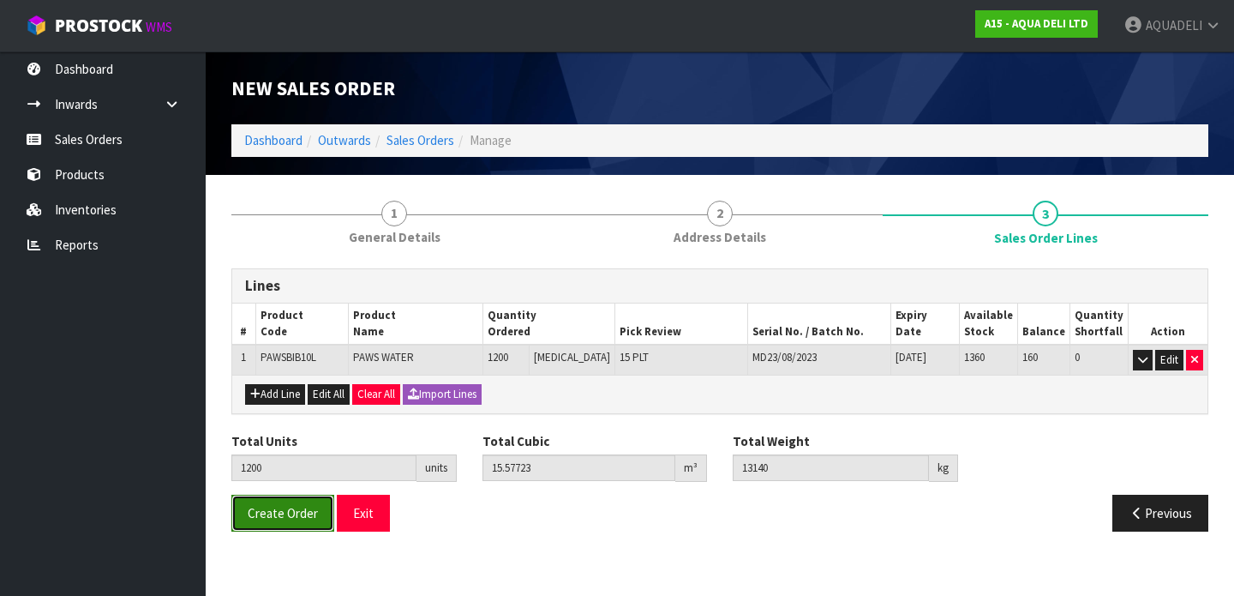
click at [275, 517] on span "Create Order" at bounding box center [283, 513] width 70 height 16
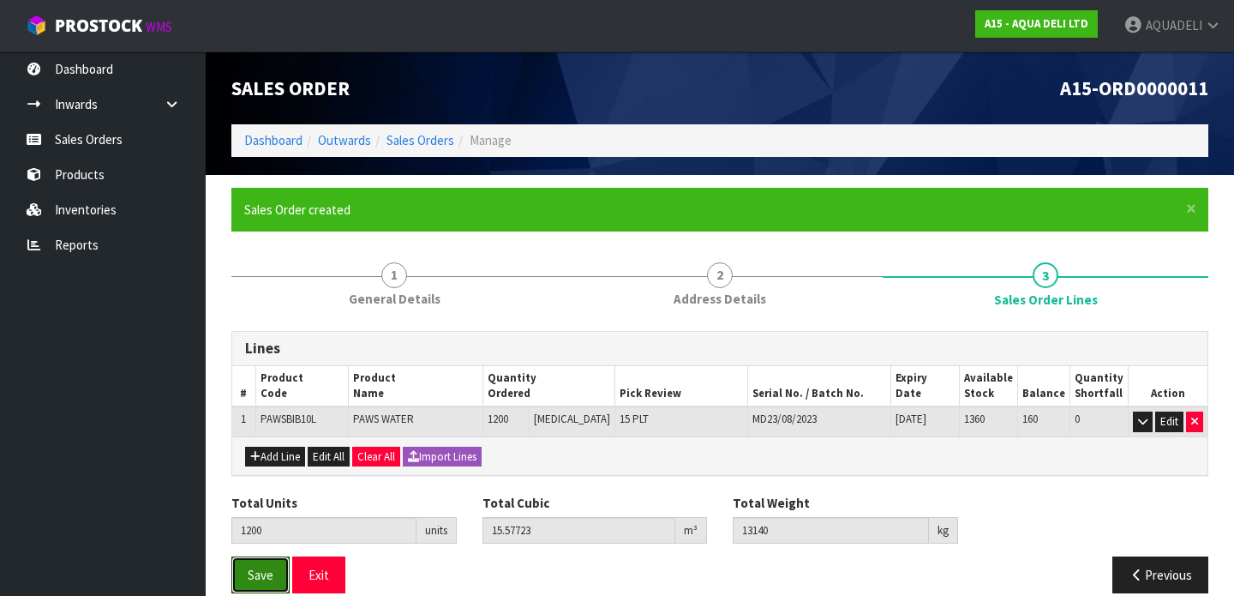
scroll to position [23, 0]
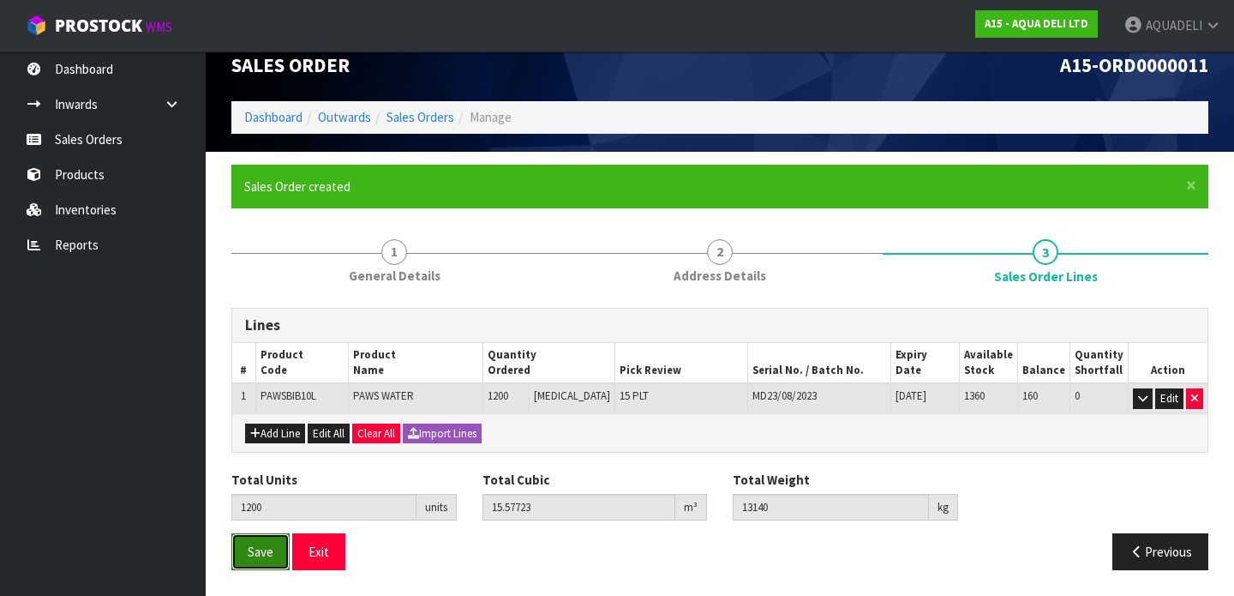
click at [257, 554] on span "Save" at bounding box center [261, 551] width 26 height 16
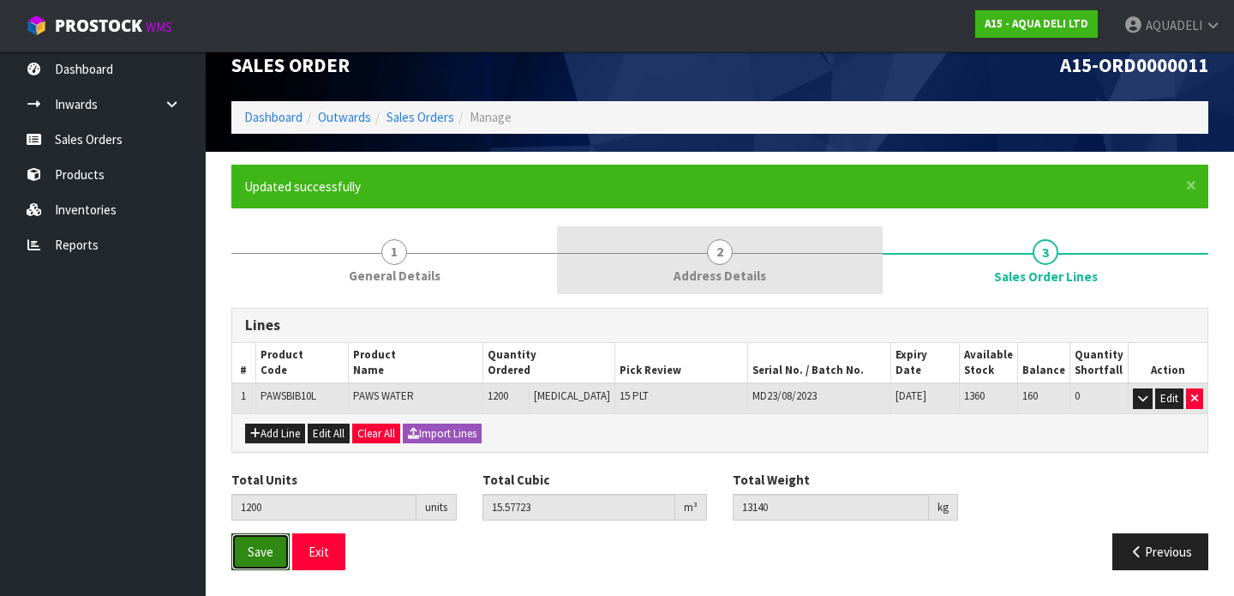
scroll to position [0, 0]
